Goal: Task Accomplishment & Management: Complete application form

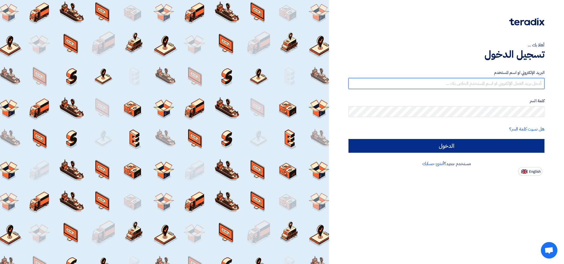
type input "[EMAIL_ADDRESS][DOMAIN_NAME]"
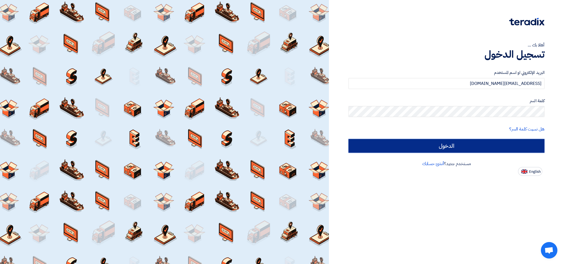
click at [450, 145] on input "الدخول" at bounding box center [446, 146] width 196 height 14
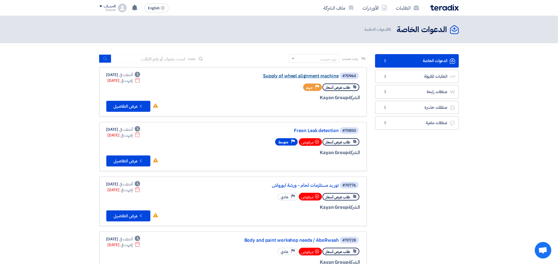
click at [281, 77] on link "Supply of wheel alignment machine" at bounding box center [283, 76] width 110 height 5
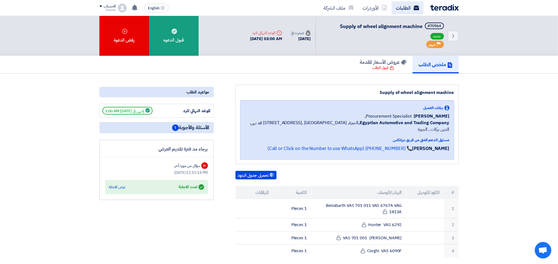
click at [407, 6] on link "الطلبات" at bounding box center [407, 7] width 32 height 13
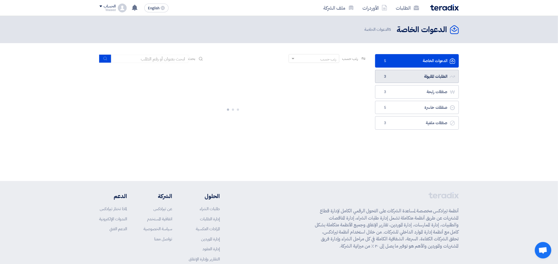
click at [419, 75] on link "الطلبات المقبولة الطلبات المقبولة 3" at bounding box center [417, 76] width 84 height 13
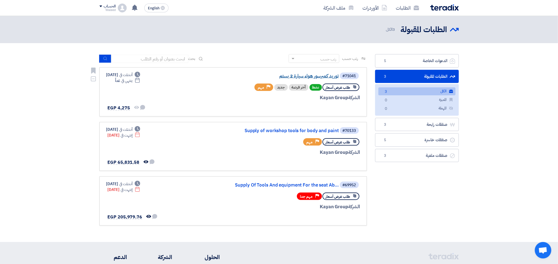
click at [308, 76] on link "توريد كمبرسور هواء سيارة 2 بستم" at bounding box center [283, 76] width 110 height 5
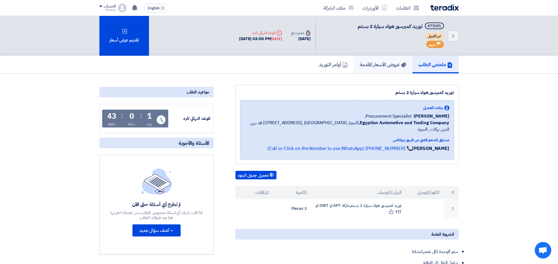
click at [370, 63] on h5 "عروض الأسعار المقدمة" at bounding box center [383, 64] width 47 height 6
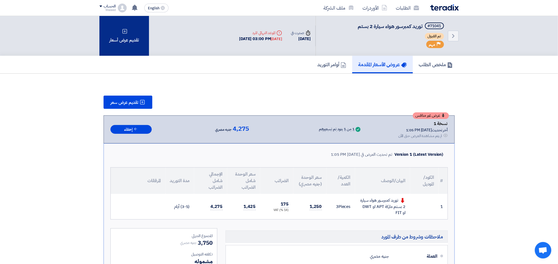
click at [124, 42] on div "تقديم عرض أسعار" at bounding box center [124, 36] width 50 height 40
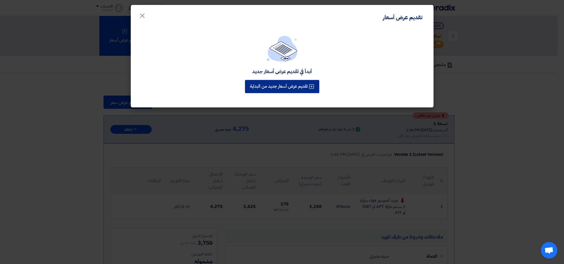
click at [278, 83] on button "تقديم عرض أسعار جديد من البداية" at bounding box center [282, 86] width 74 height 13
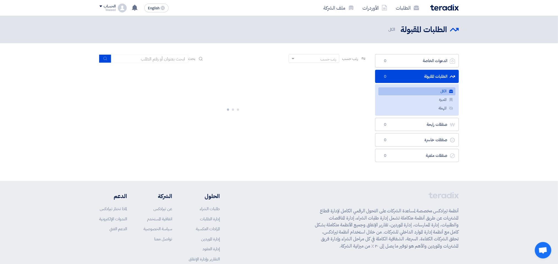
click at [419, 76] on link "الطلبات المقبولة الطلبات المقبولة 0" at bounding box center [417, 76] width 84 height 13
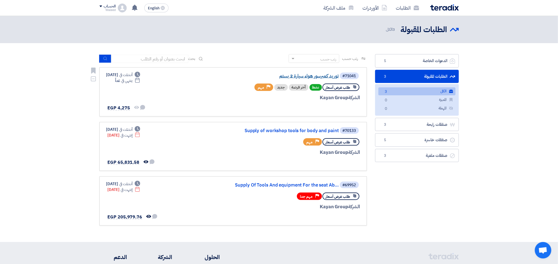
click at [309, 75] on link "توريد كمبرسور هواء سيارة 2 بستم" at bounding box center [283, 76] width 110 height 5
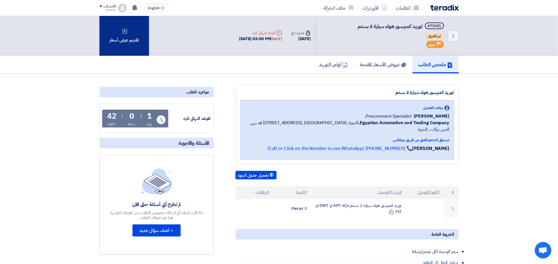
click at [115, 38] on div "تقديم عرض أسعار" at bounding box center [124, 36] width 50 height 40
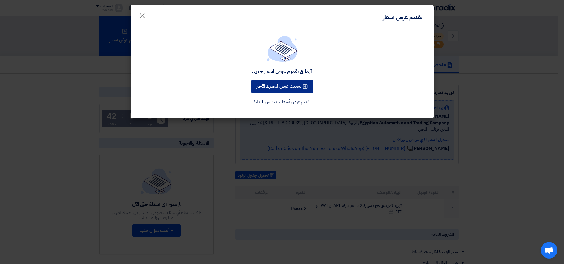
click at [281, 85] on button "تحديث عرض أسعارك الأخير" at bounding box center [282, 86] width 62 height 13
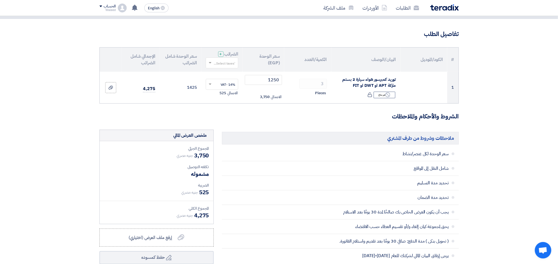
scroll to position [31, 0]
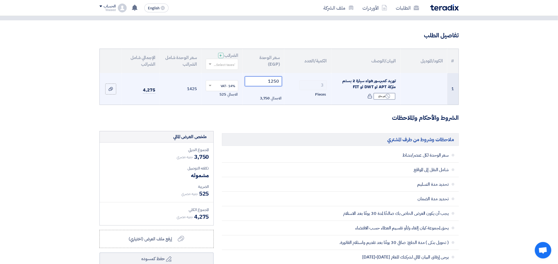
click at [261, 84] on input "1250" at bounding box center [263, 82] width 37 height 10
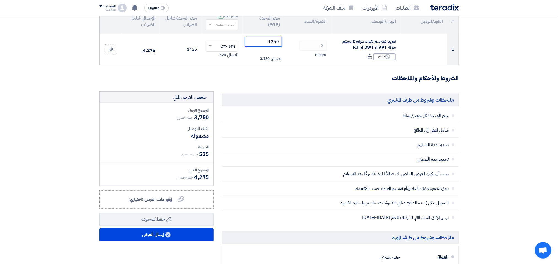
scroll to position [0, 0]
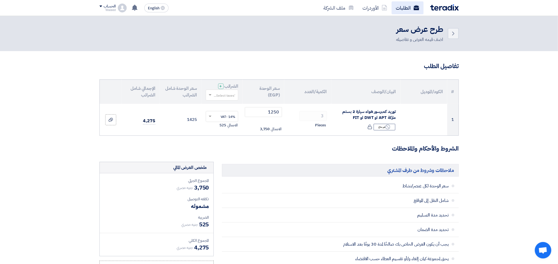
click at [403, 9] on link "الطلبات" at bounding box center [407, 7] width 32 height 13
